Goal: Task Accomplishment & Management: Complete application form

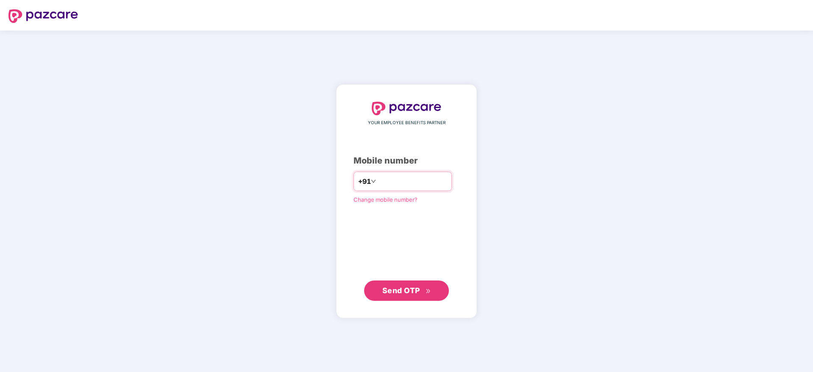
click at [379, 179] on input "number" at bounding box center [413, 182] width 70 height 14
type input "**********"
click at [409, 299] on button "Send OTP" at bounding box center [406, 290] width 85 height 20
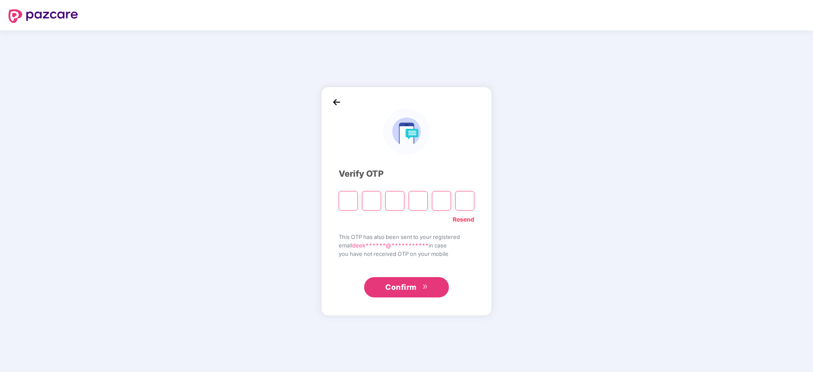
click at [348, 203] on input "Please enter verification code. Digit 1" at bounding box center [348, 200] width 19 height 19
paste input "*"
type input "*"
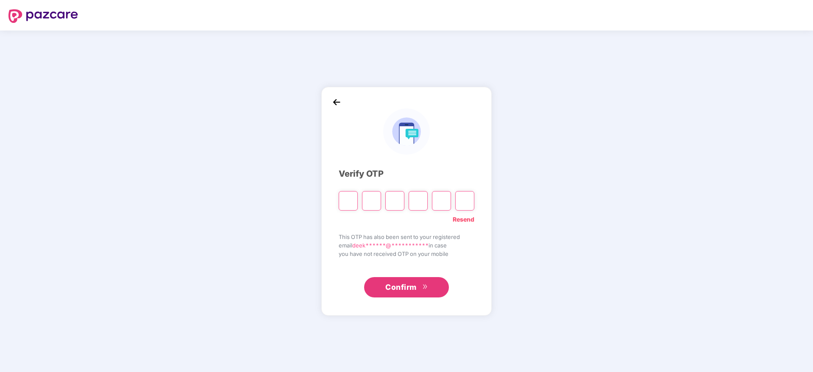
type input "*"
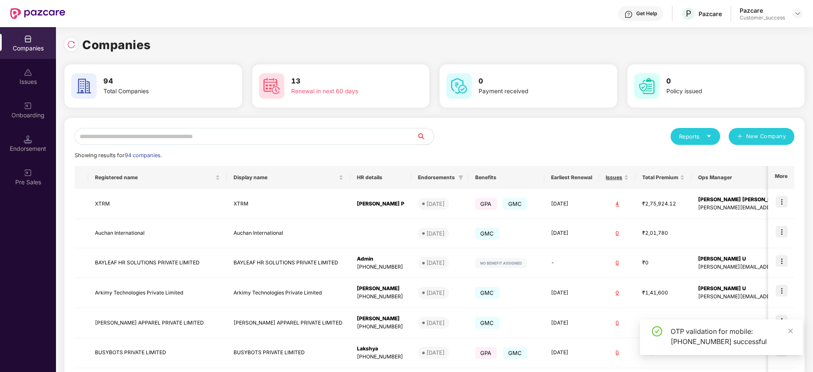
click at [128, 143] on input "text" at bounding box center [246, 136] width 342 height 17
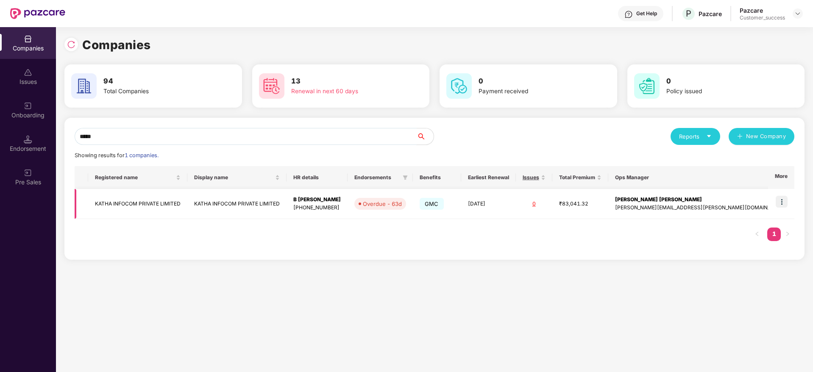
type input "*****"
click at [786, 202] on img at bounding box center [782, 202] width 12 height 12
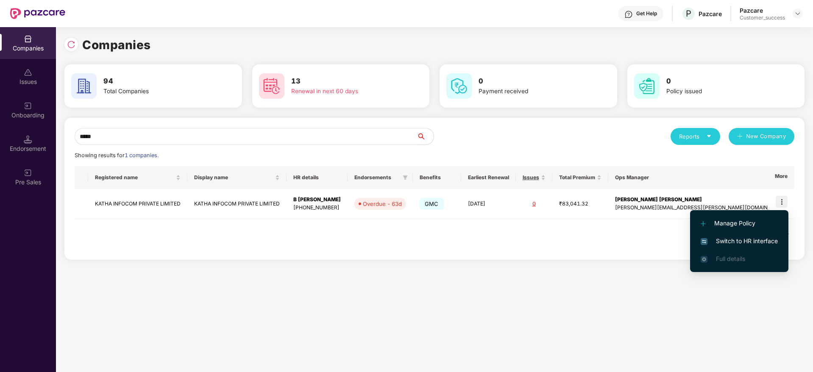
click at [743, 246] on li "Switch to HR interface" at bounding box center [739, 241] width 98 height 18
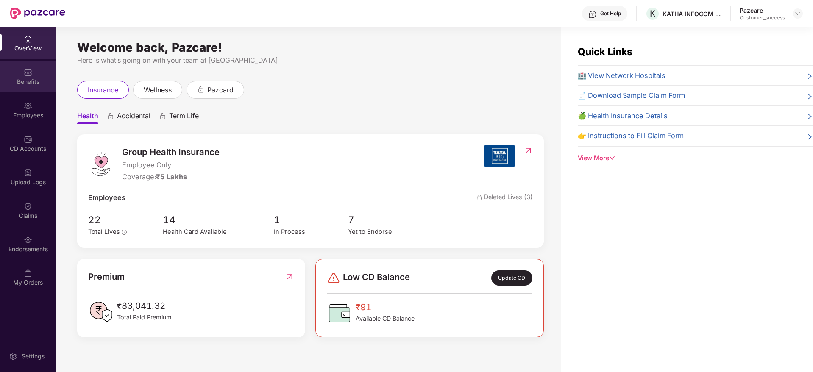
click at [33, 74] on div "Benefits" at bounding box center [28, 77] width 56 height 32
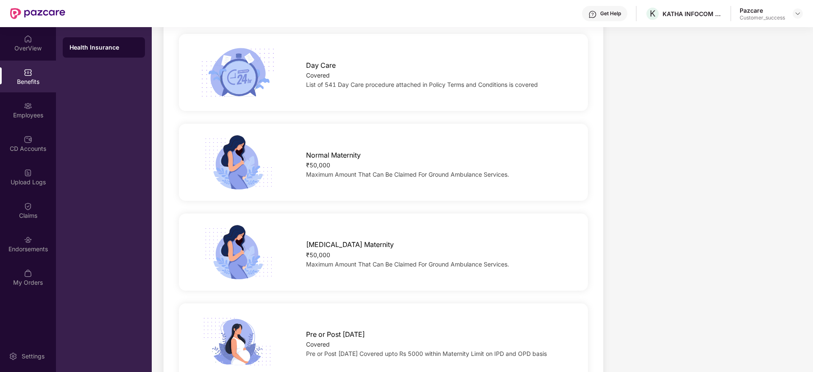
scroll to position [810, 0]
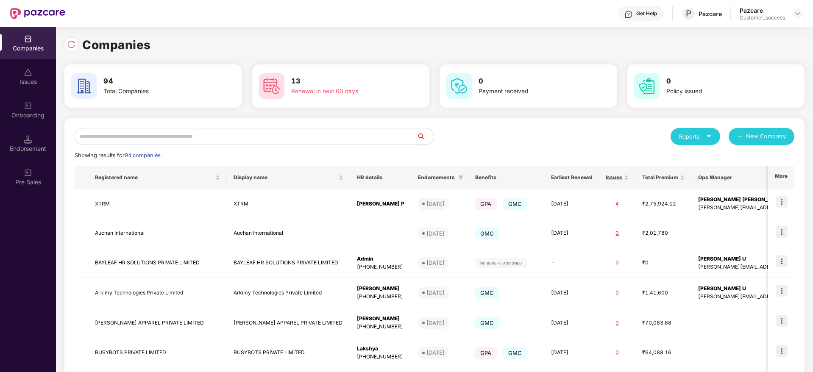
click at [144, 135] on input "text" at bounding box center [246, 136] width 342 height 17
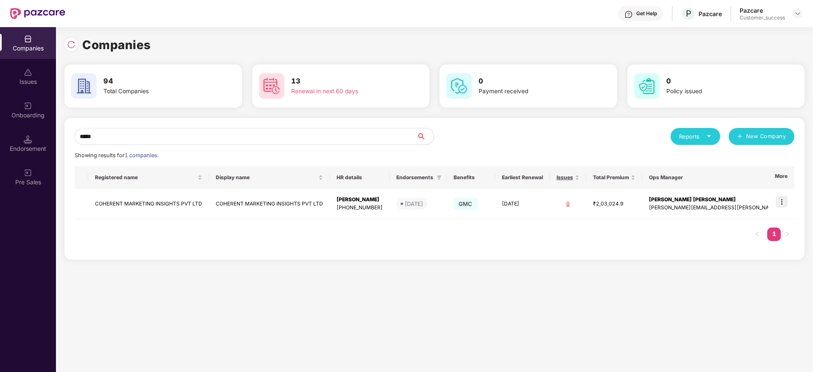
click at [331, 135] on input "*****" at bounding box center [246, 136] width 342 height 17
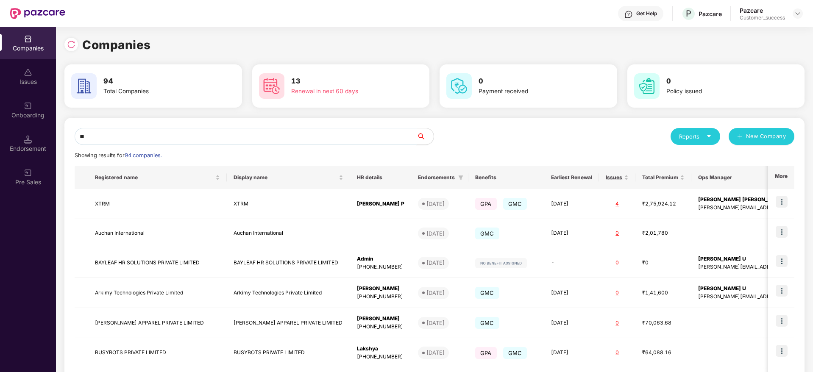
type input "*"
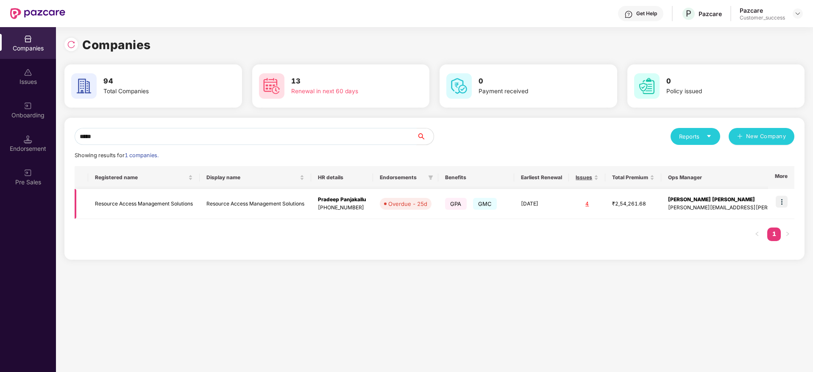
type input "*****"
click at [779, 200] on img at bounding box center [782, 202] width 12 height 12
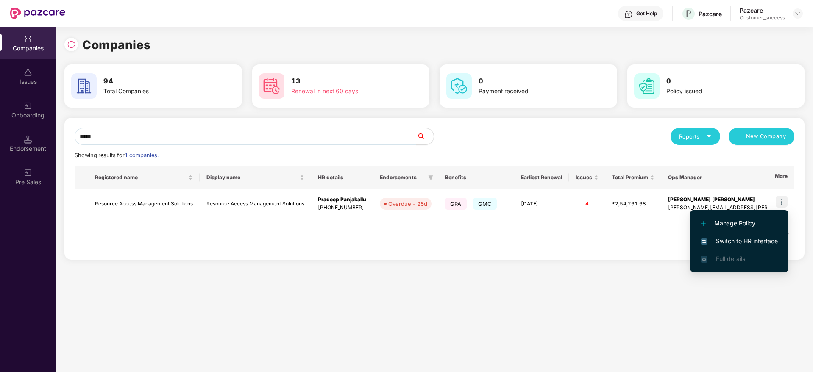
click at [726, 239] on span "Switch to HR interface" at bounding box center [739, 241] width 77 height 9
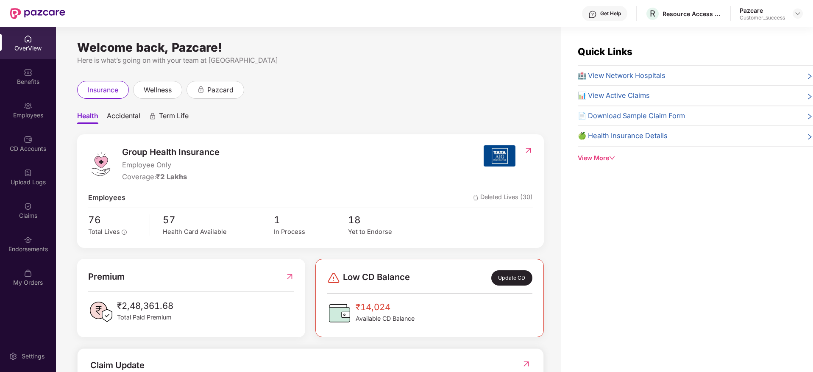
click at [22, 106] on div "Employees" at bounding box center [28, 110] width 56 height 32
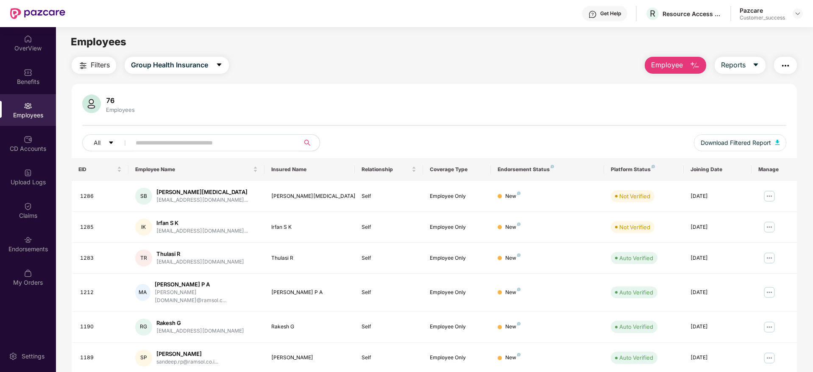
click at [237, 142] on input "text" at bounding box center [212, 142] width 152 height 13
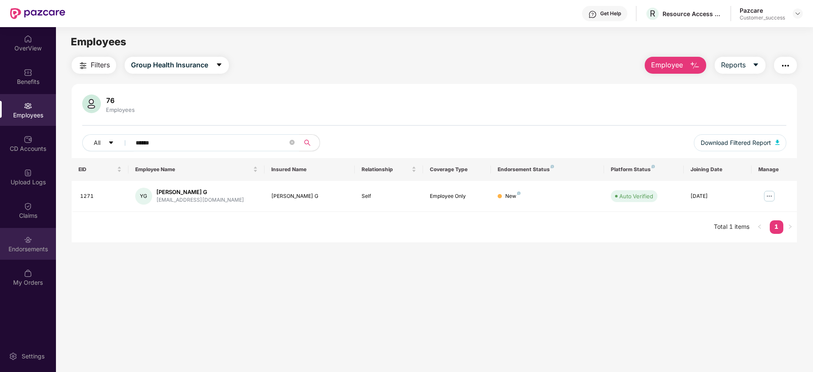
type input "******"
click at [28, 244] on div "Endorsements" at bounding box center [28, 244] width 56 height 32
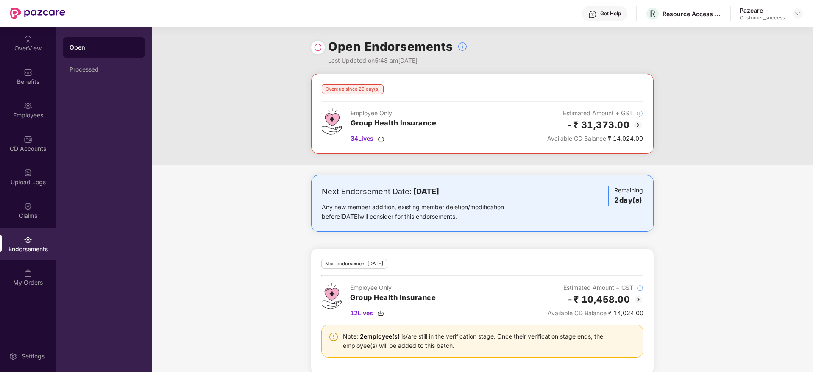
scroll to position [13, 0]
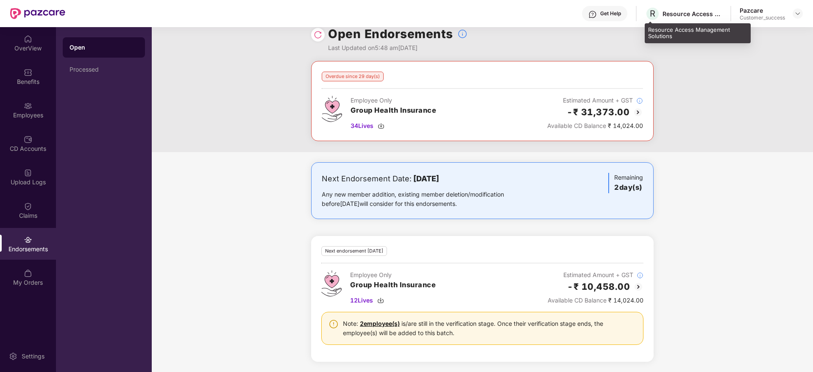
click at [670, 14] on div "Resource Access Management Solutions" at bounding box center [691, 14] width 59 height 8
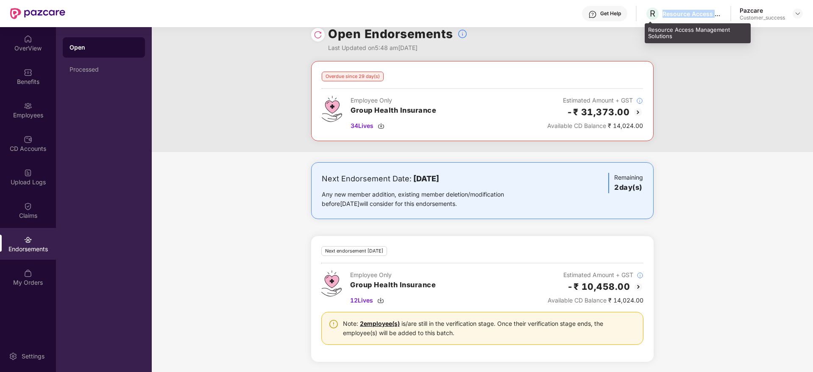
click at [670, 14] on div "Resource Access Management Solutions" at bounding box center [691, 14] width 59 height 8
copy div "Resource Access Management Solutions"
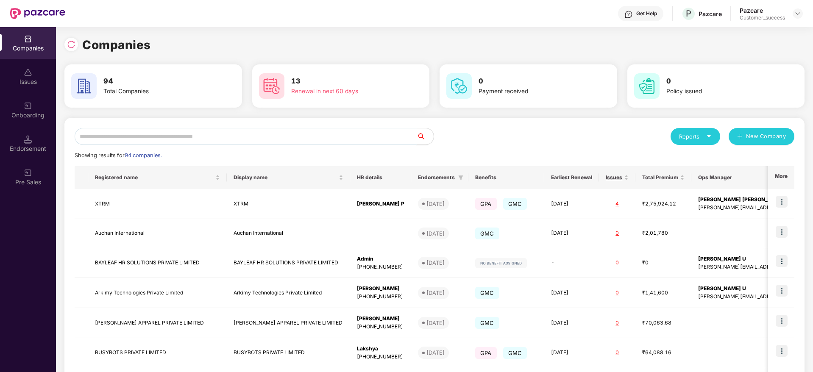
click at [214, 134] on input "text" at bounding box center [246, 136] width 342 height 17
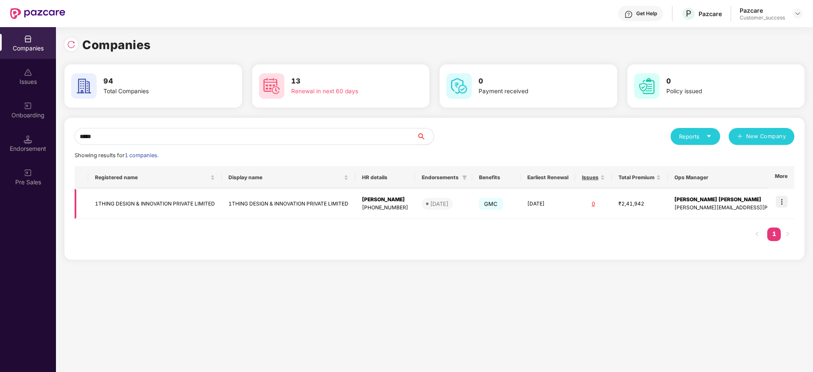
type input "*****"
click at [783, 202] on img at bounding box center [782, 202] width 12 height 12
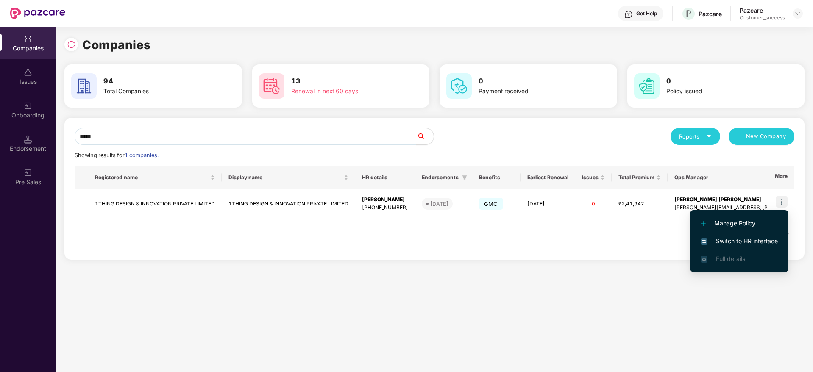
click at [743, 237] on span "Switch to HR interface" at bounding box center [739, 241] width 77 height 9
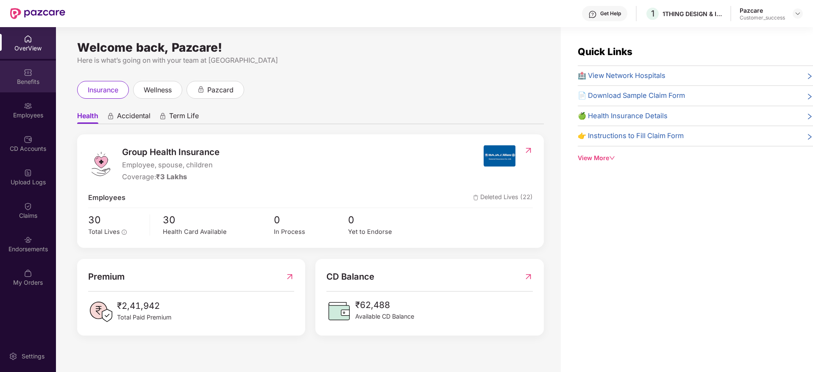
click at [31, 85] on div "Benefits" at bounding box center [28, 82] width 56 height 8
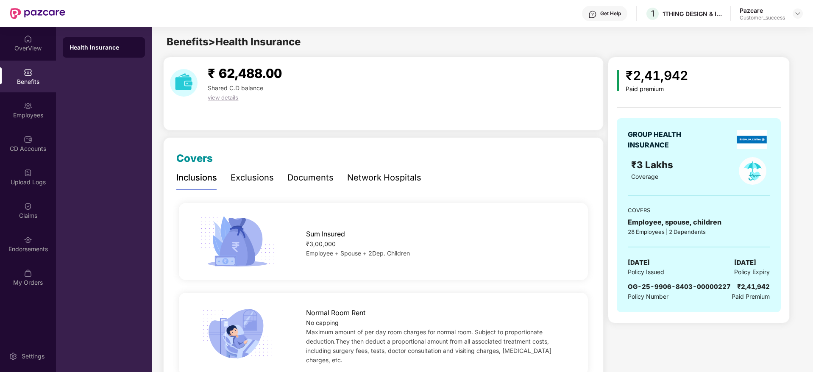
click at [317, 180] on div "Documents" at bounding box center [310, 177] width 46 height 13
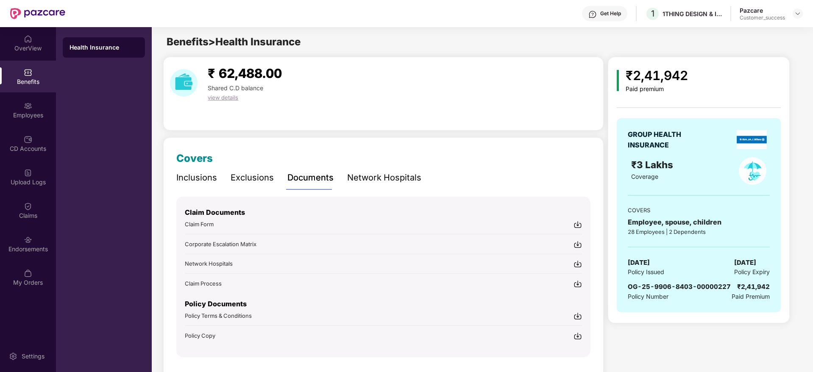
scroll to position [25, 0]
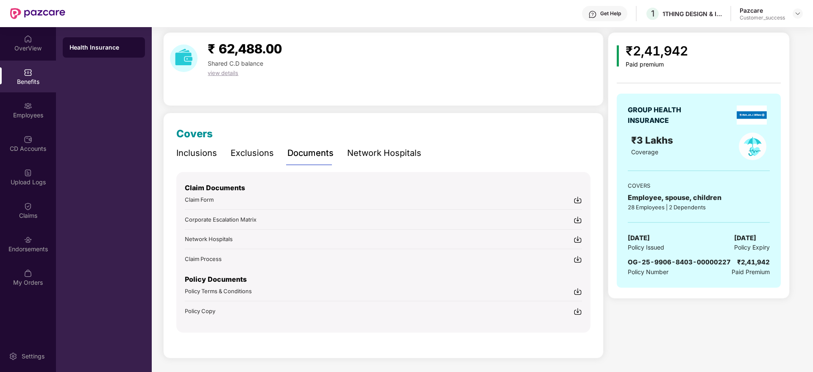
click at [577, 292] on img at bounding box center [577, 291] width 8 height 8
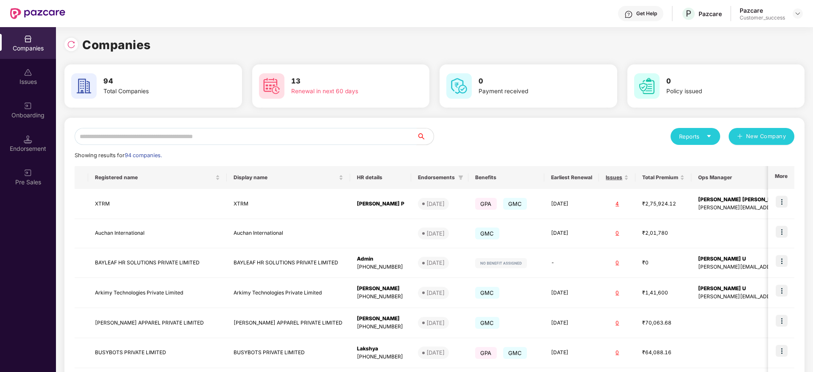
click at [186, 133] on input "text" at bounding box center [246, 136] width 342 height 17
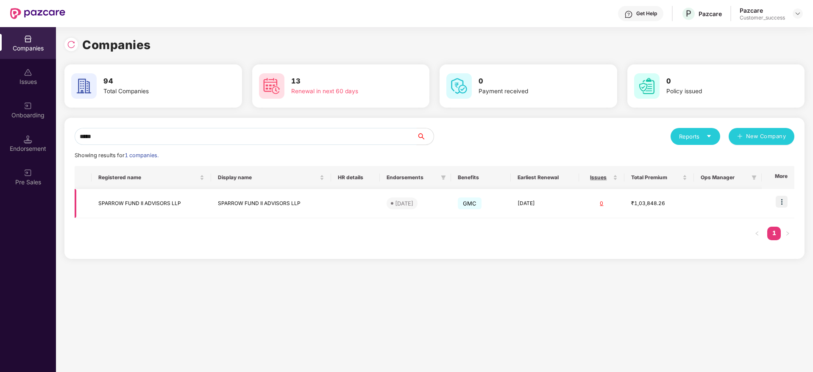
type input "*****"
click at [783, 200] on img at bounding box center [782, 202] width 12 height 12
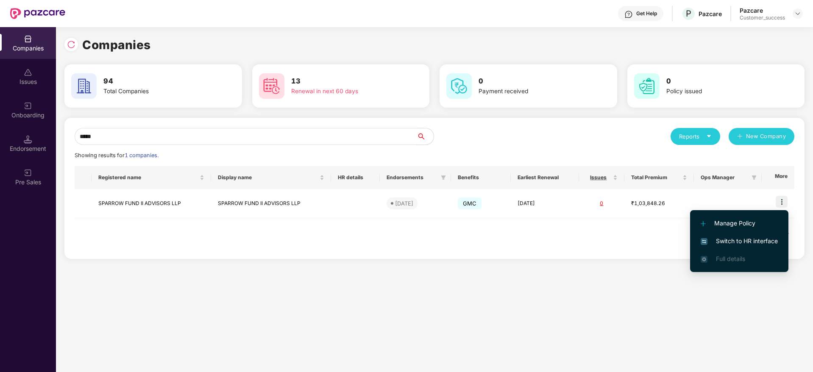
click at [753, 237] on span "Switch to HR interface" at bounding box center [739, 241] width 77 height 9
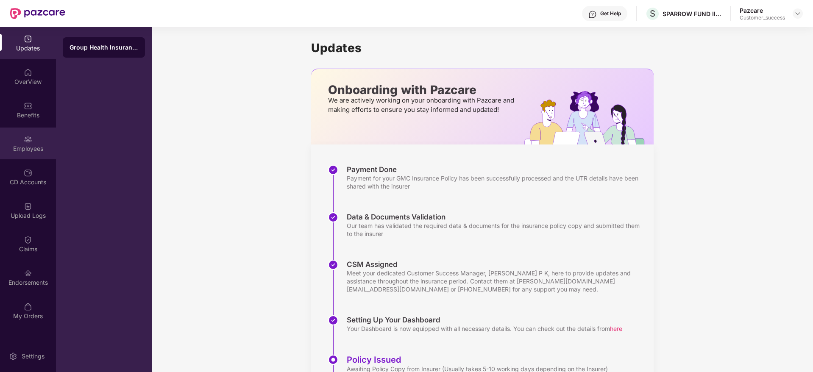
click at [33, 140] on div "Employees" at bounding box center [28, 144] width 56 height 32
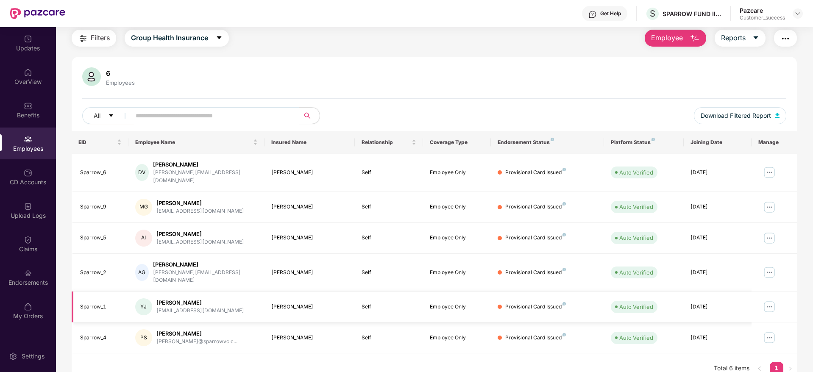
scroll to position [0, 0]
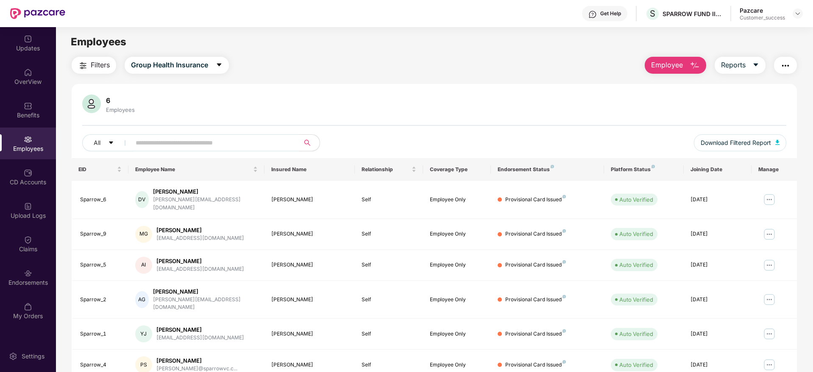
click at [704, 67] on button "Employee" at bounding box center [675, 65] width 61 height 17
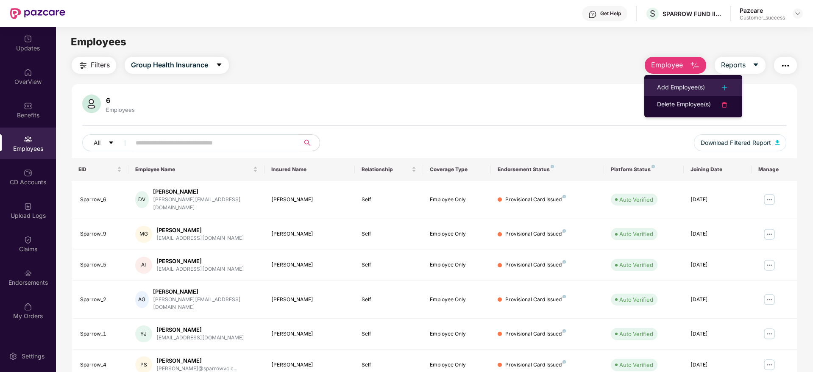
click at [678, 89] on div "Add Employee(s)" at bounding box center [681, 88] width 48 height 10
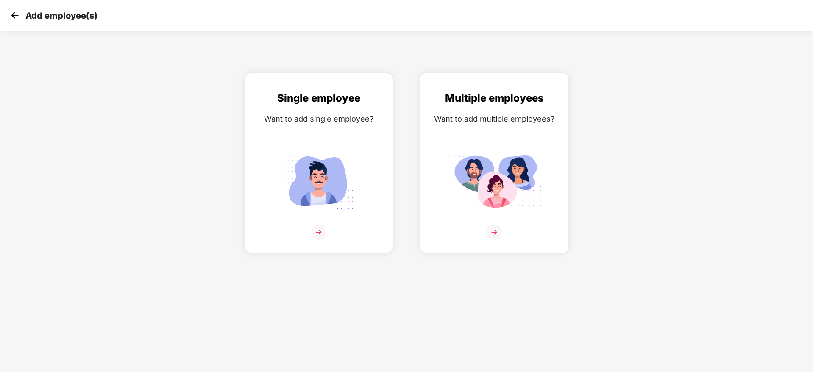
click at [493, 228] on img at bounding box center [494, 232] width 15 height 15
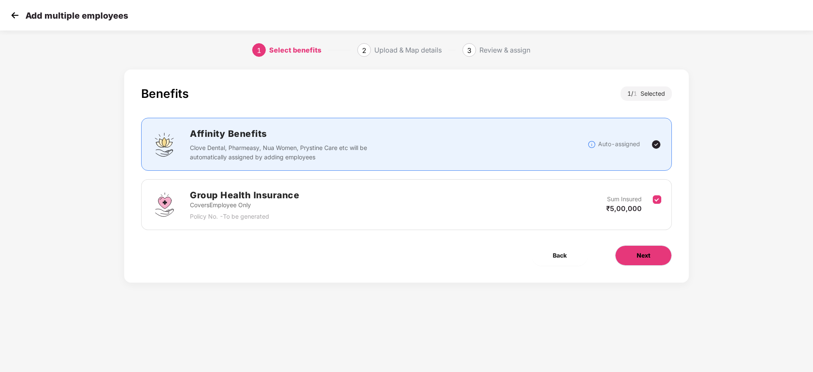
click at [659, 255] on button "Next" at bounding box center [643, 255] width 57 height 20
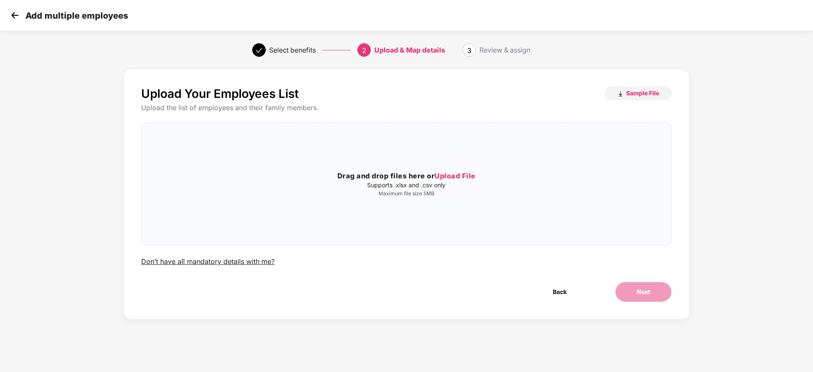
click at [465, 80] on div "Upload Your Employees List Sample File Upload the list of employees and their f…" at bounding box center [406, 195] width 565 height 250
click at [618, 93] on img "button" at bounding box center [620, 94] width 7 height 7
click at [12, 19] on img at bounding box center [14, 15] width 13 height 13
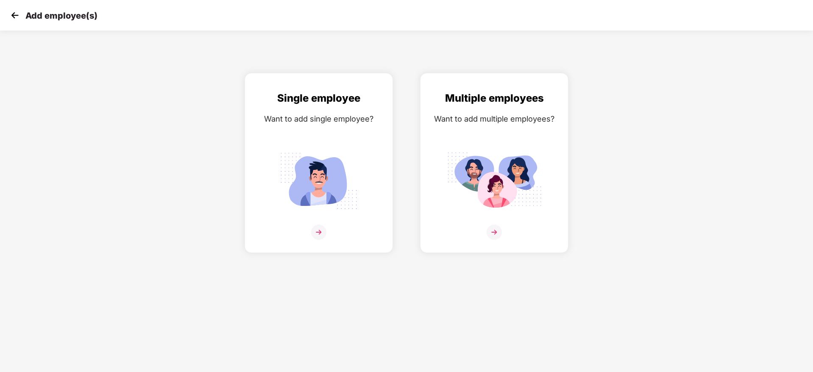
click at [12, 19] on img at bounding box center [14, 15] width 13 height 13
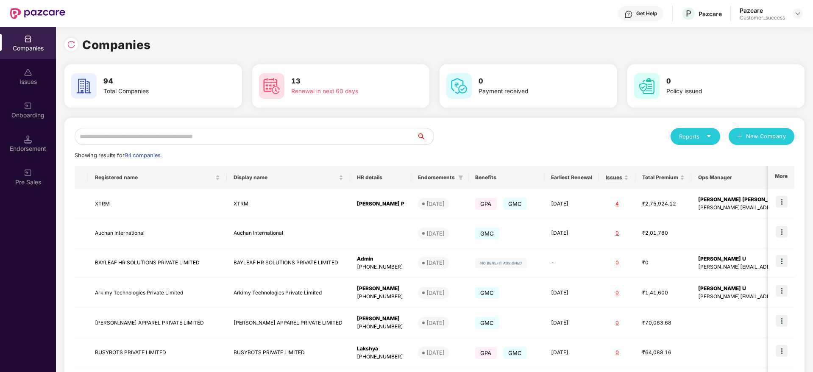
click at [142, 129] on input "text" at bounding box center [246, 136] width 342 height 17
click at [143, 140] on input "text" at bounding box center [246, 136] width 342 height 17
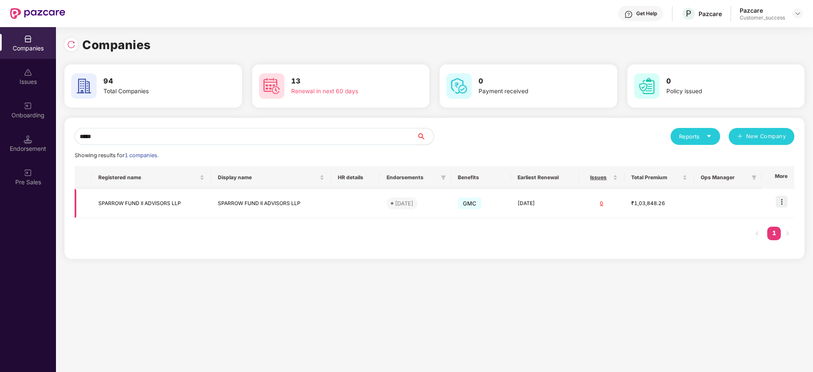
type input "*****"
click at [786, 204] on img at bounding box center [782, 202] width 12 height 12
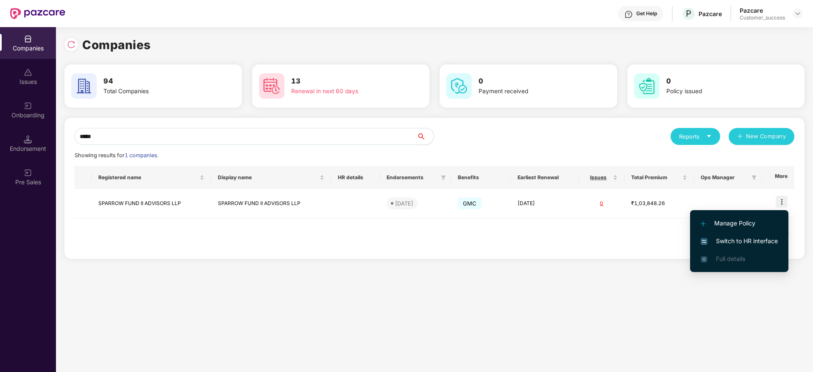
click at [716, 247] on li "Switch to HR interface" at bounding box center [739, 241] width 98 height 18
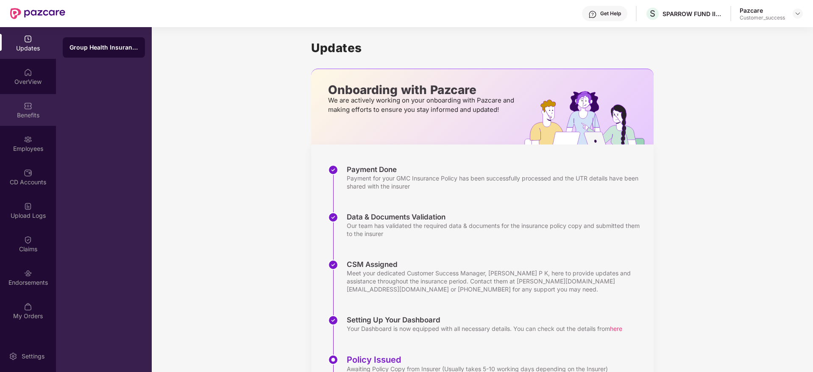
click at [9, 109] on div "Benefits" at bounding box center [28, 110] width 56 height 32
